Goal: Task Accomplishment & Management: Complete application form

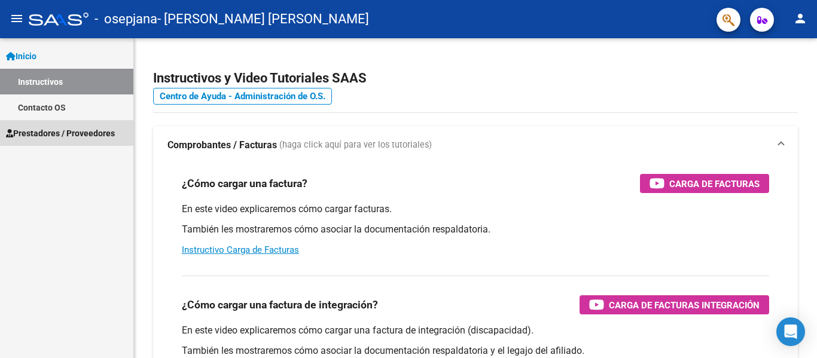
click at [72, 130] on span "Prestadores / Proveedores" at bounding box center [60, 133] width 109 height 13
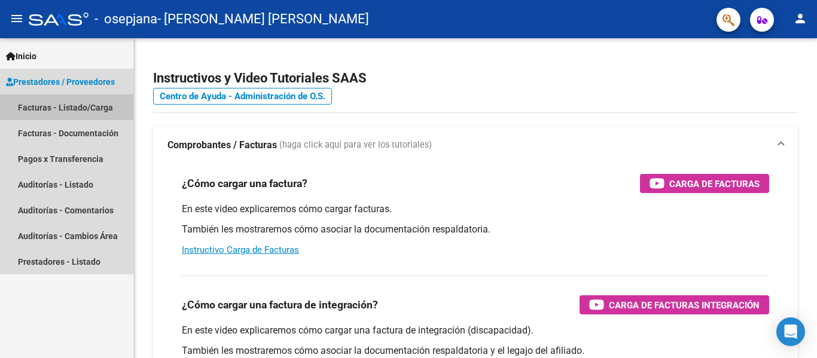
click at [75, 105] on link "Facturas - Listado/Carga" at bounding box center [66, 108] width 133 height 26
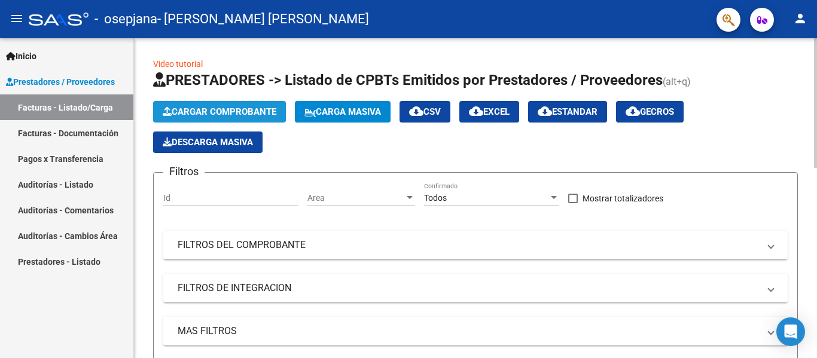
click at [249, 108] on span "Cargar Comprobante" at bounding box center [220, 111] width 114 height 11
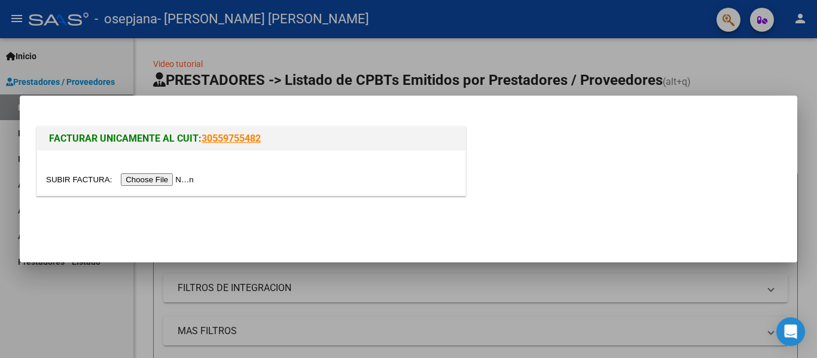
click at [161, 179] on input "file" at bounding box center [121, 179] width 151 height 13
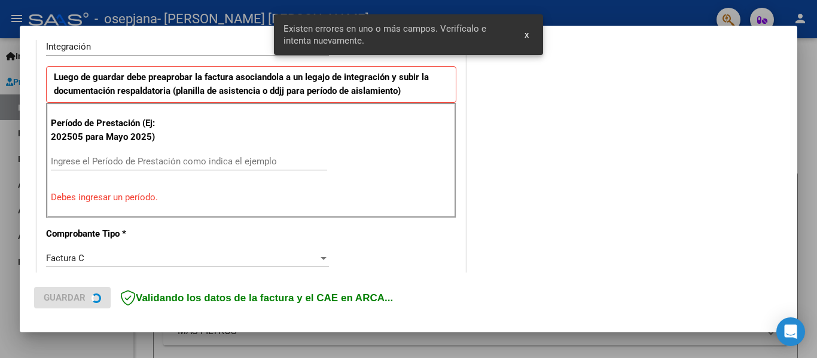
scroll to position [278, 0]
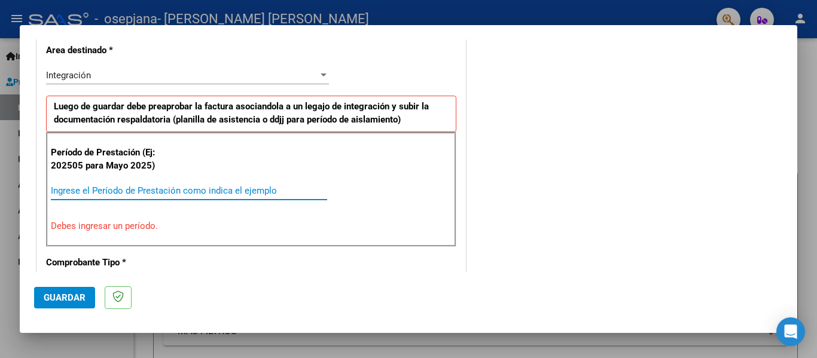
click at [65, 195] on input "Ingrese el Período de Prestación como indica el ejemplo" at bounding box center [189, 190] width 276 height 11
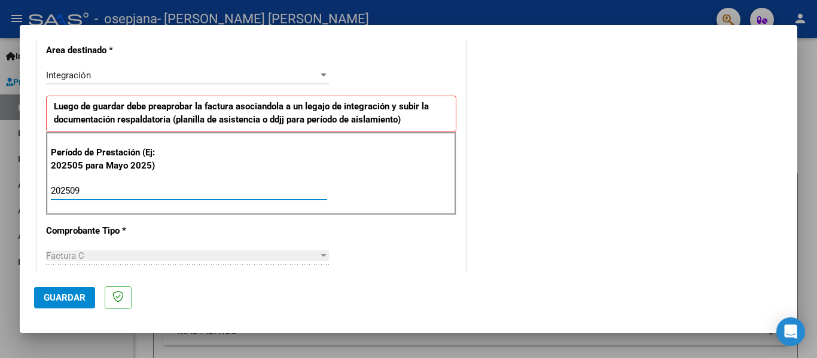
type input "202509"
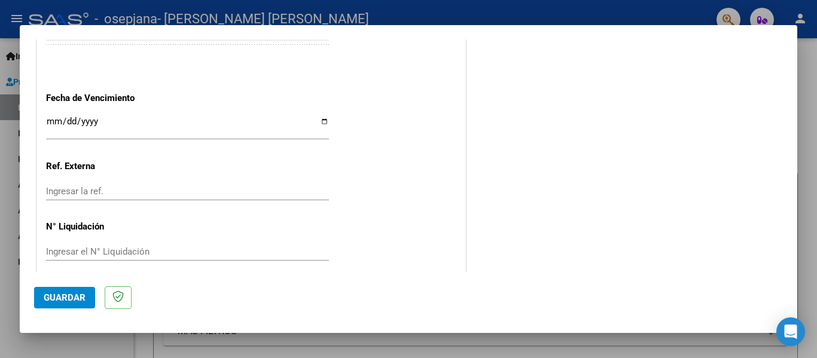
scroll to position [820, 0]
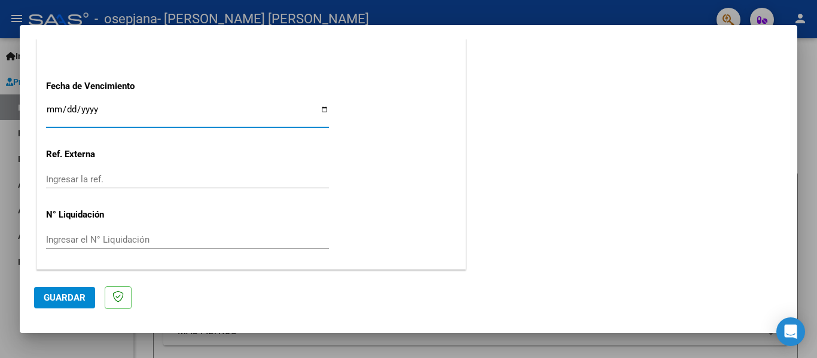
click at [321, 111] on input "Ingresar la fecha" at bounding box center [187, 114] width 283 height 19
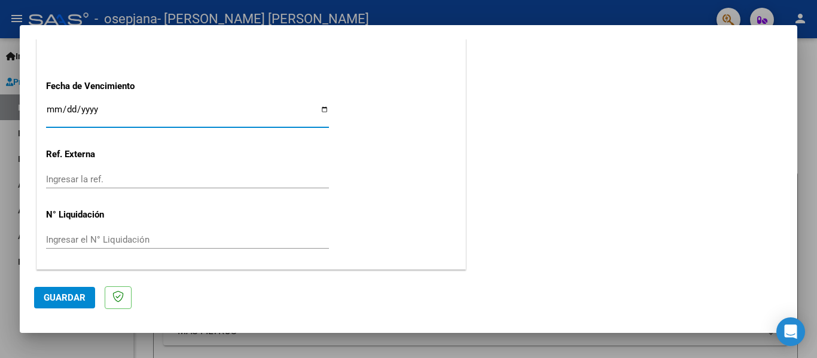
click at [322, 108] on input "Ingresar la fecha" at bounding box center [187, 114] width 283 height 19
type input "[DATE]"
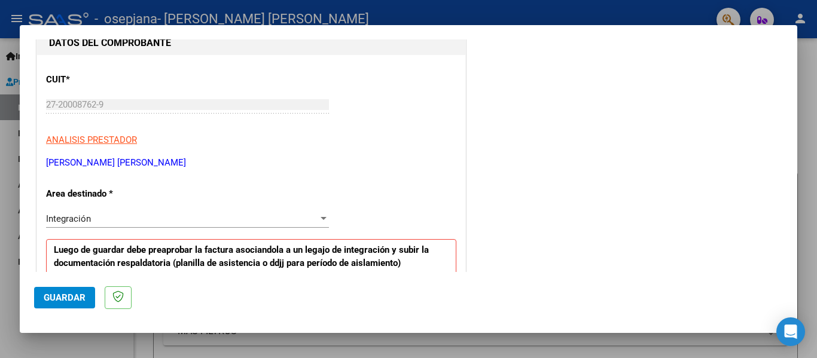
scroll to position [0, 0]
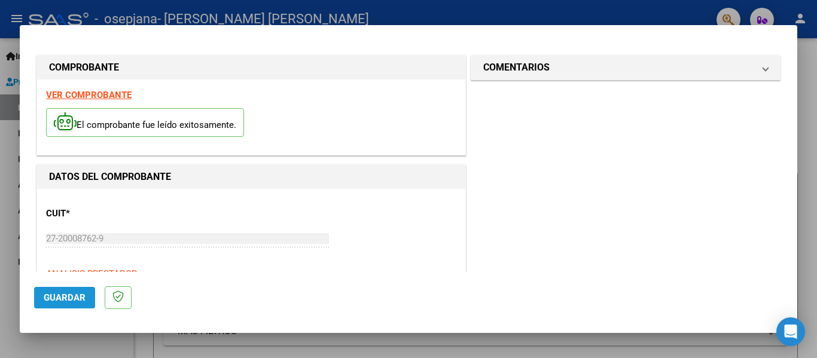
click at [73, 297] on span "Guardar" at bounding box center [65, 298] width 42 height 11
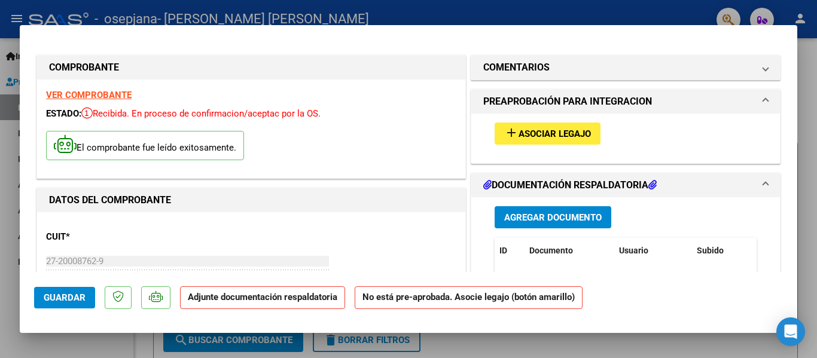
click at [558, 181] on h1 "DOCUMENTACIÓN RESPALDATORIA" at bounding box center [569, 185] width 173 height 14
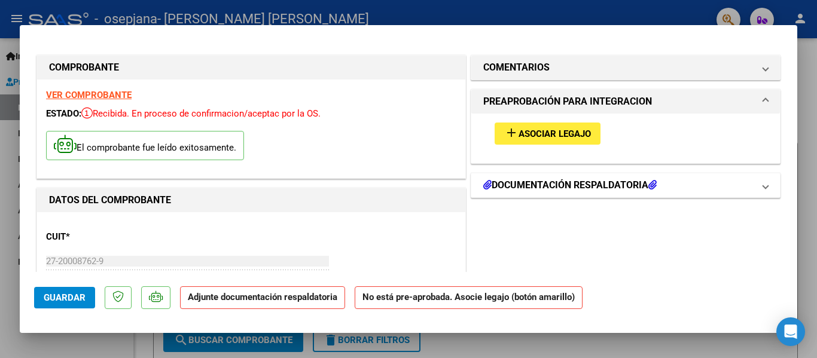
click at [558, 181] on h1 "DOCUMENTACIÓN RESPALDATORIA" at bounding box center [569, 185] width 173 height 14
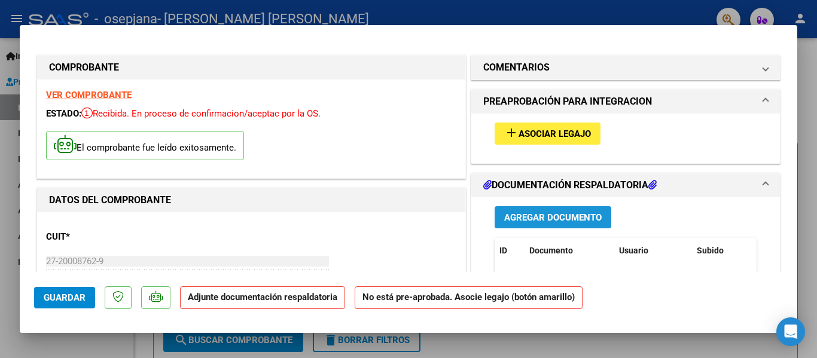
click at [537, 220] on span "Agregar Documento" at bounding box center [553, 217] width 98 height 11
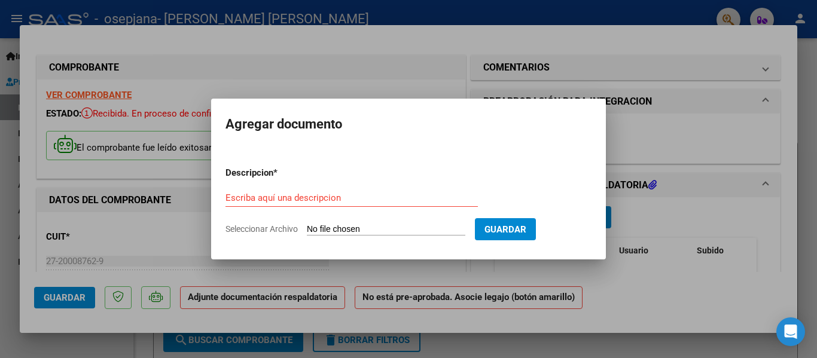
click at [287, 230] on span "Seleccionar Archivo" at bounding box center [262, 229] width 72 height 10
click at [307, 230] on input "Seleccionar Archivo" at bounding box center [386, 229] width 159 height 11
type input "C:\fakepath\527 (1).pdf"
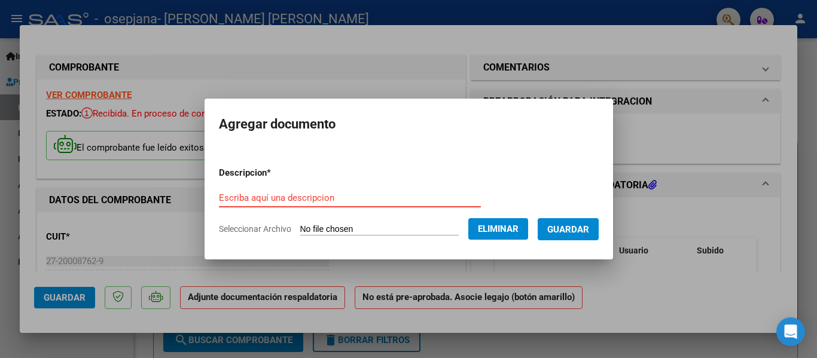
click at [235, 197] on input "Escriba aquí una descripcion" at bounding box center [350, 198] width 262 height 11
type input "FC septiembre"
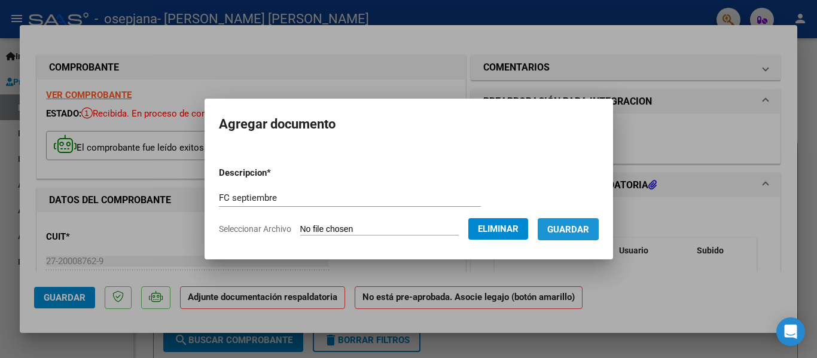
click at [576, 229] on span "Guardar" at bounding box center [568, 229] width 42 height 11
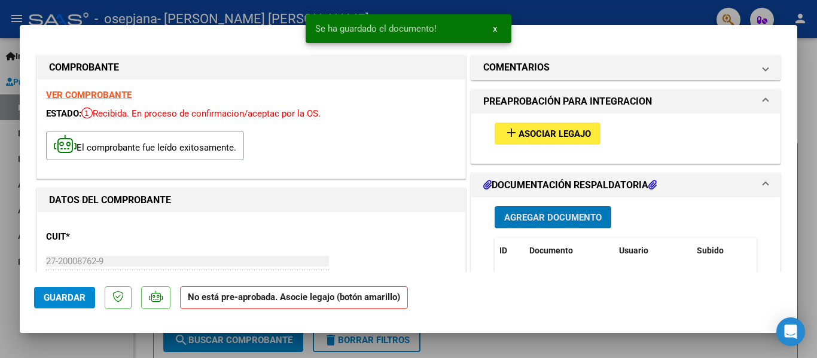
click at [536, 217] on span "Agregar Documento" at bounding box center [553, 217] width 98 height 11
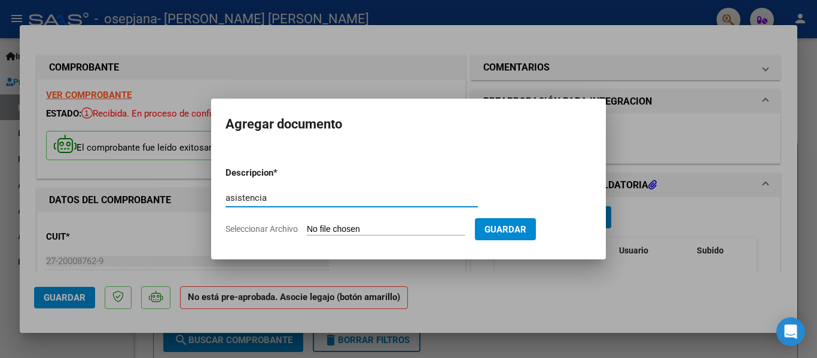
type input "asistencia"
click at [286, 226] on span "Seleccionar Archivo" at bounding box center [262, 229] width 72 height 10
click at [307, 226] on input "Seleccionar Archivo" at bounding box center [386, 229] width 159 height 11
type input "C:\fakepath\asistencia bianca sept.pdf"
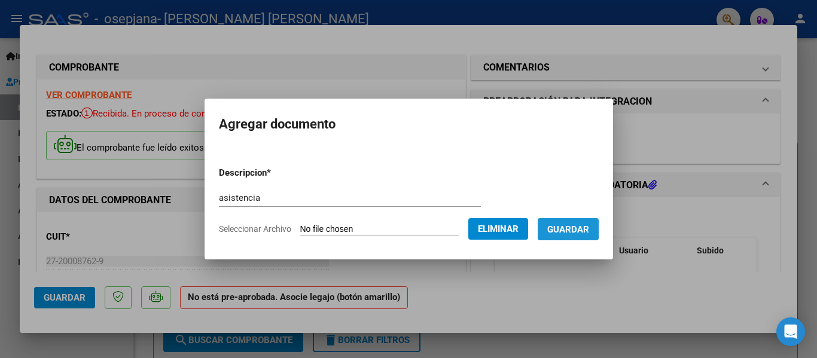
click at [579, 231] on span "Guardar" at bounding box center [568, 229] width 42 height 11
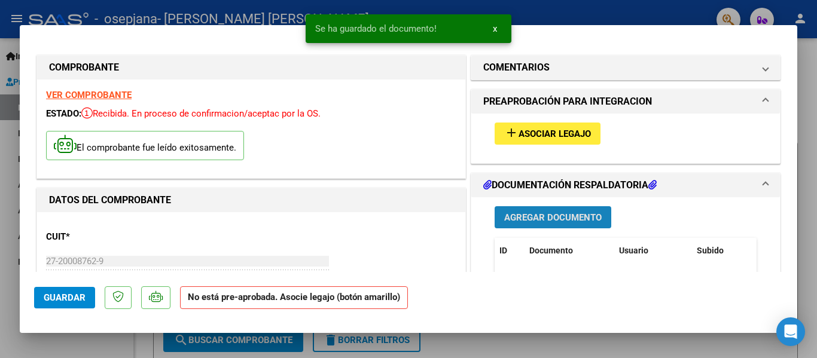
click at [541, 220] on span "Agregar Documento" at bounding box center [553, 217] width 98 height 11
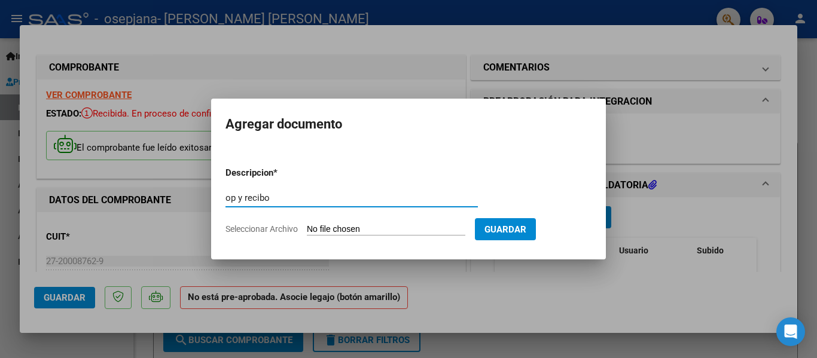
type input "op y recibo"
click at [257, 230] on span "Seleccionar Archivo" at bounding box center [262, 229] width 72 height 10
click at [307, 230] on input "Seleccionar Archivo" at bounding box center [386, 229] width 159 height 11
type input "C:\fakepath\op y recibo firmado.pdf"
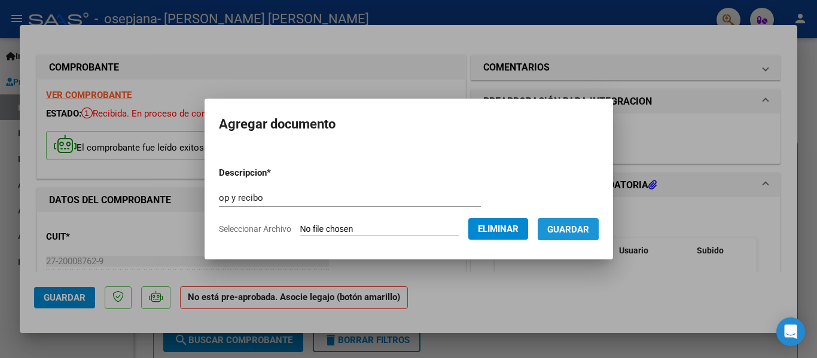
click at [571, 226] on span "Guardar" at bounding box center [568, 229] width 42 height 11
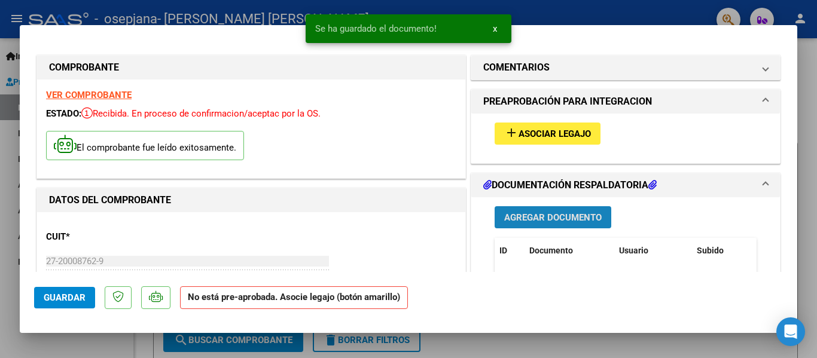
click at [550, 215] on span "Agregar Documento" at bounding box center [553, 217] width 98 height 11
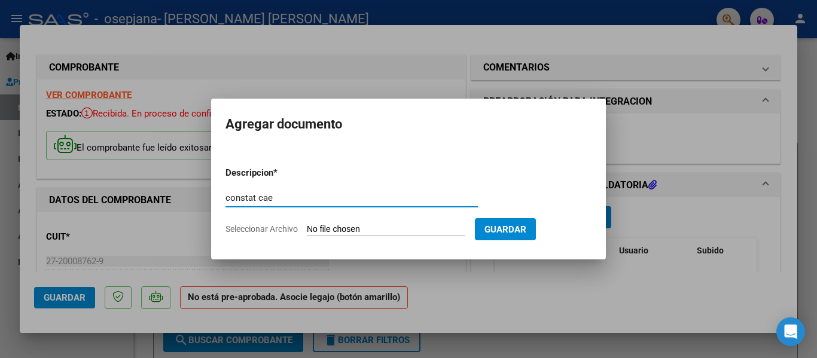
type input "constat cae"
click at [276, 229] on span "Seleccionar Archivo" at bounding box center [262, 229] width 72 height 10
click at [307, 229] on input "Seleccionar Archivo" at bounding box center [386, 229] width 159 height 11
type input "C:\fakepath\Nuevo Documento de Microsoft Word.pdf"
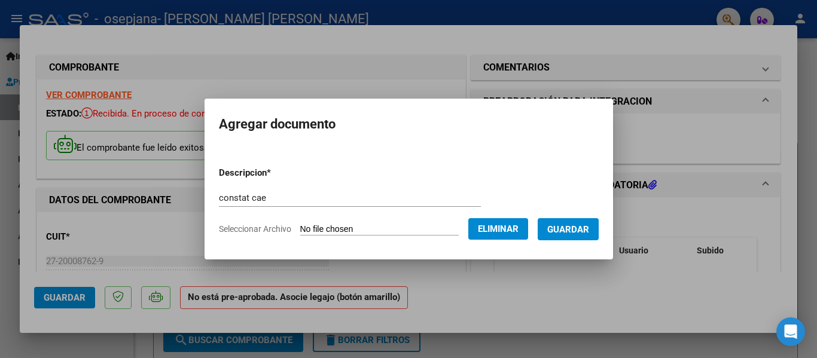
click at [577, 230] on span "Guardar" at bounding box center [568, 229] width 42 height 11
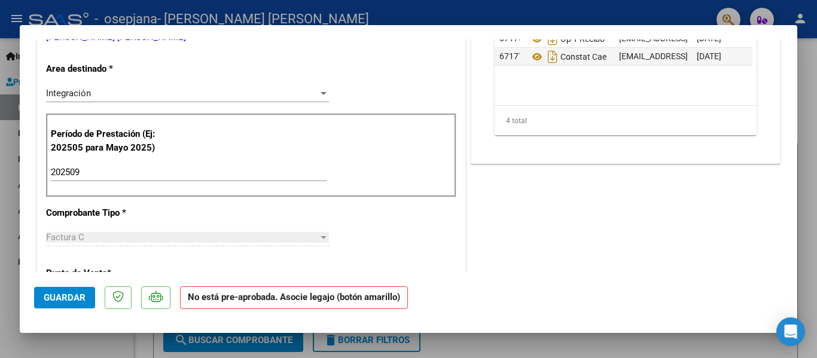
scroll to position [283, 0]
click at [66, 297] on span "Guardar" at bounding box center [65, 298] width 42 height 11
